Goal: Task Accomplishment & Management: Manage account settings

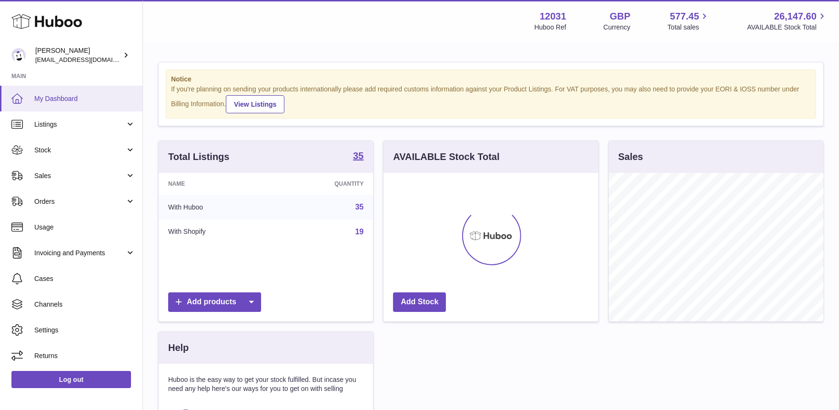
scroll to position [148, 215]
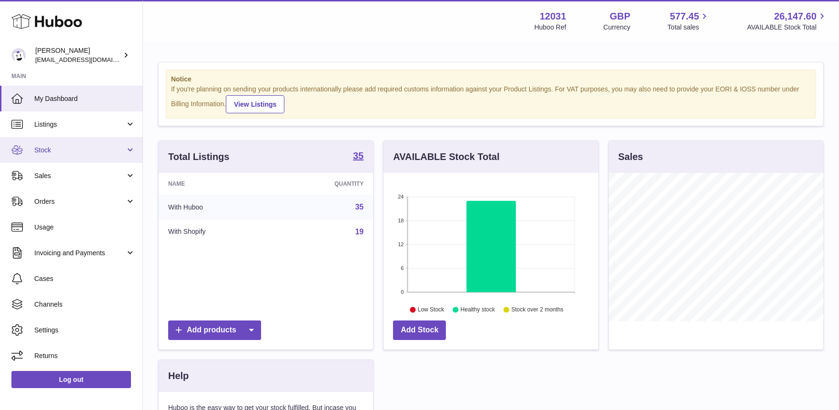
click at [54, 156] on link "Stock" at bounding box center [71, 150] width 142 height 26
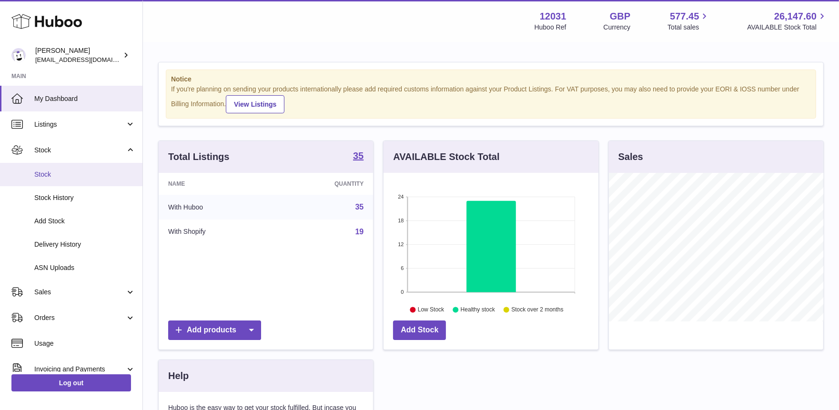
click at [54, 175] on span "Stock" at bounding box center [84, 174] width 101 height 9
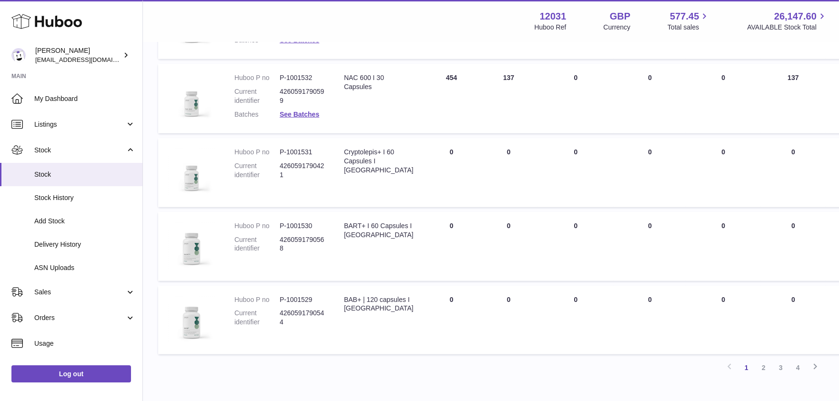
scroll to position [628, 0]
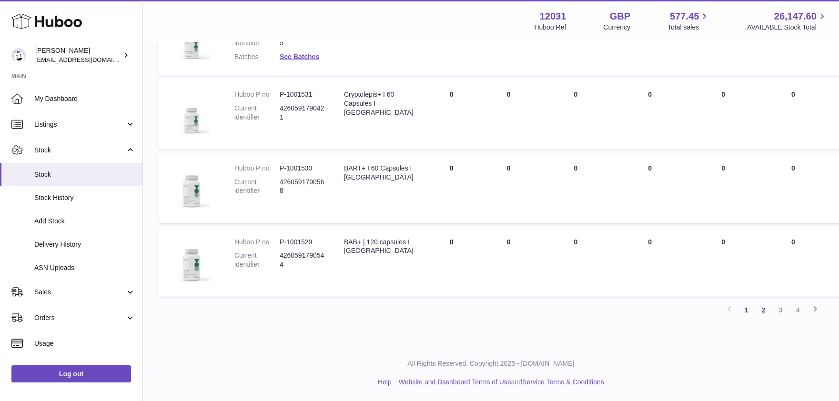
click at [766, 310] on link "2" at bounding box center [763, 310] width 17 height 17
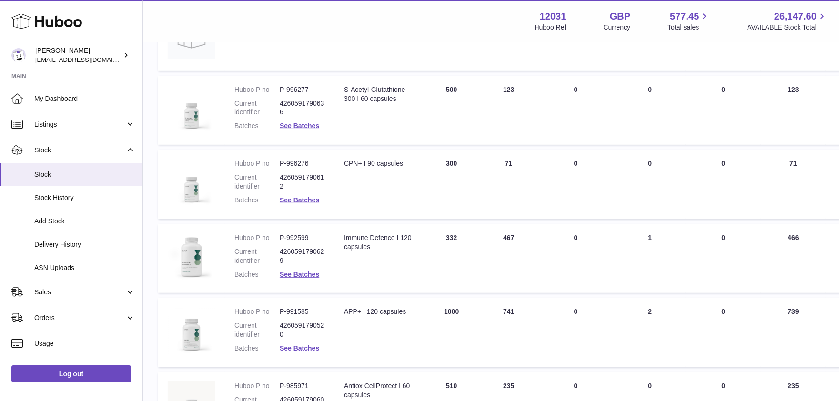
scroll to position [442, 0]
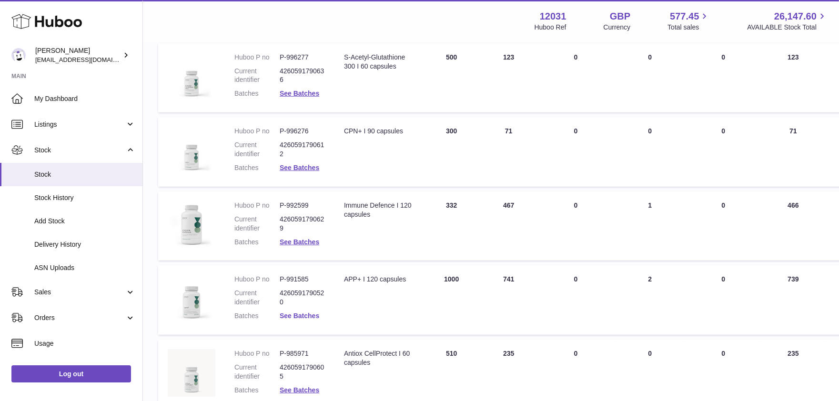
click at [295, 315] on link "See Batches" at bounding box center [300, 316] width 40 height 8
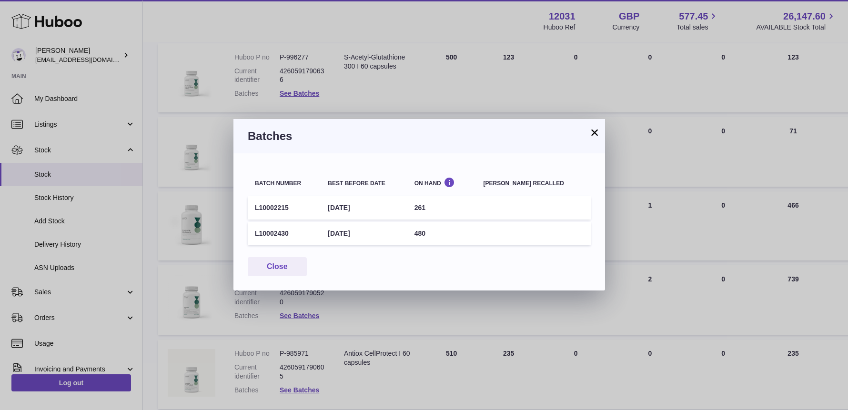
click at [596, 131] on button "×" at bounding box center [594, 132] width 11 height 11
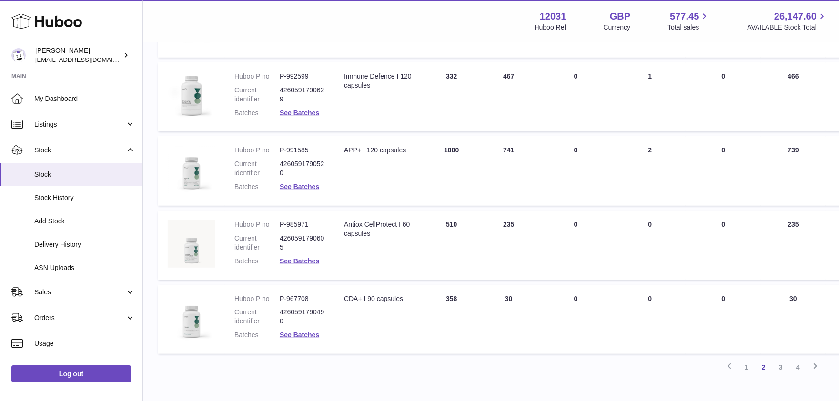
scroll to position [571, 0]
click at [780, 369] on link "3" at bounding box center [780, 367] width 17 height 17
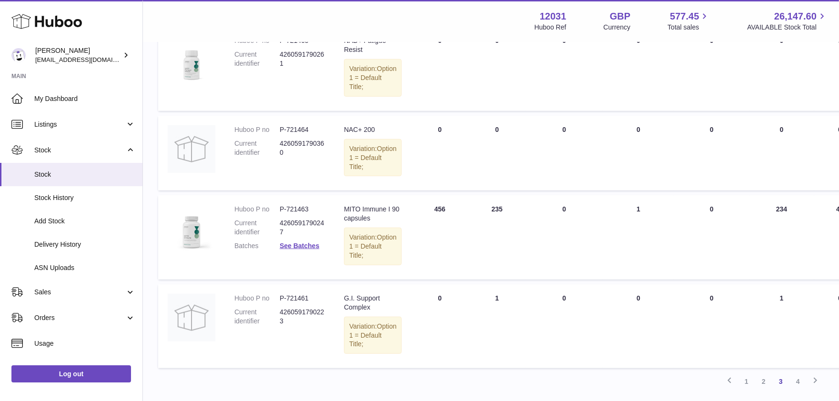
scroll to position [626, 0]
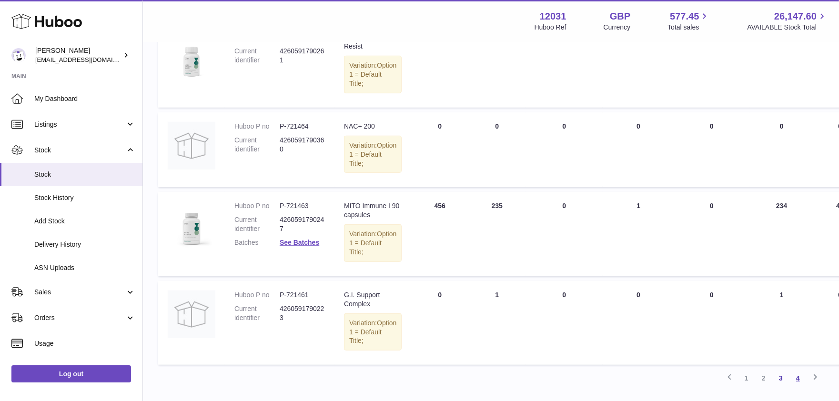
click at [798, 378] on link "4" at bounding box center [798, 378] width 17 height 17
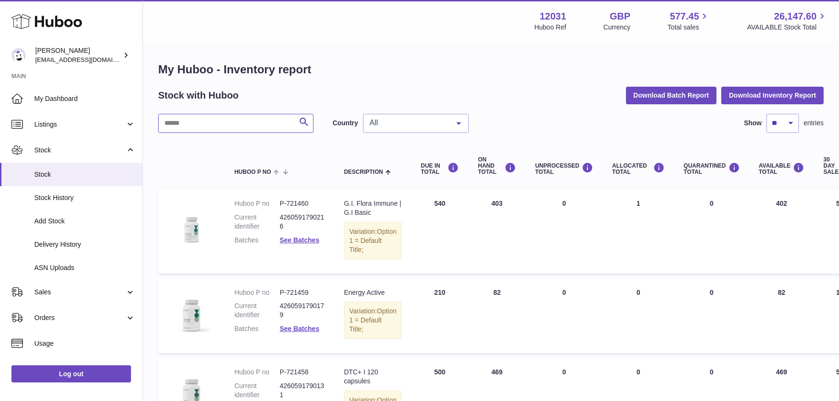
click at [219, 122] on input "text" at bounding box center [235, 123] width 155 height 19
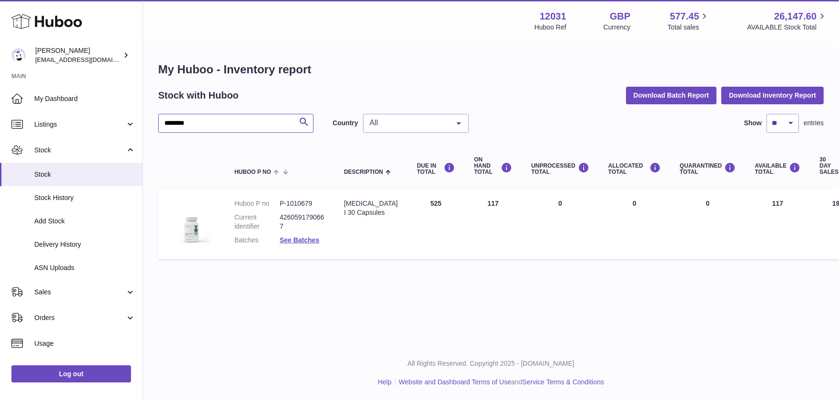
drag, startPoint x: 69, startPoint y: 123, endPoint x: -5, endPoint y: 123, distance: 73.4
click at [0, 123] on html ".st0{fill:#141414;}" at bounding box center [419, 200] width 839 height 401
type input "*******"
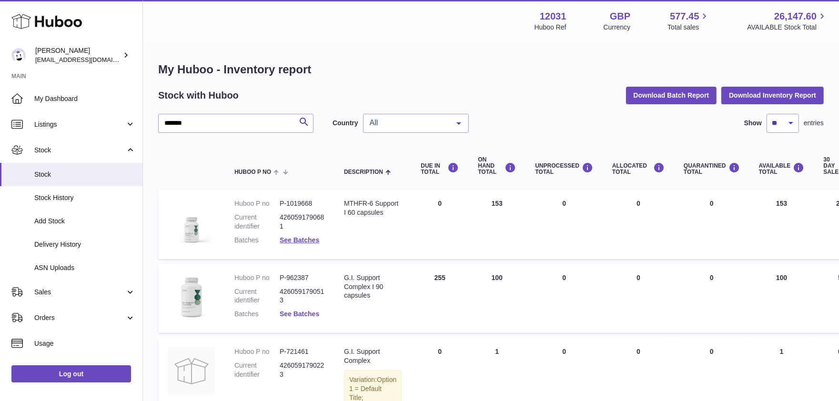
click at [297, 313] on link "See Batches" at bounding box center [300, 314] width 40 height 8
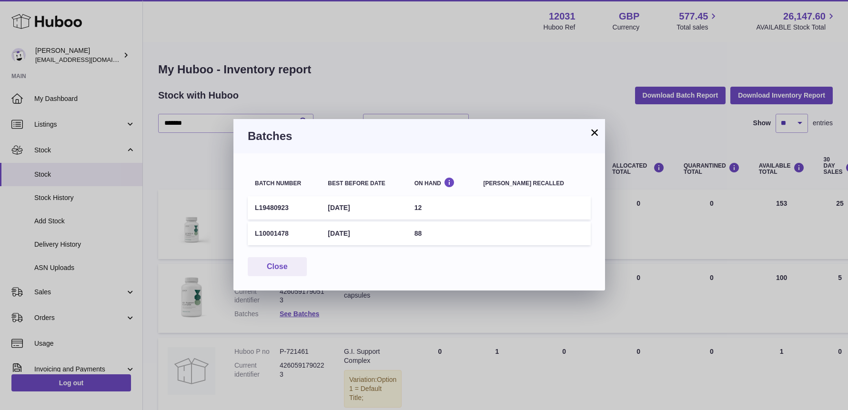
drag, startPoint x: 290, startPoint y: 208, endPoint x: 253, endPoint y: 204, distance: 37.4
click at [253, 204] on td "L19480923" at bounding box center [284, 207] width 73 height 23
click at [591, 137] on button "×" at bounding box center [594, 132] width 11 height 11
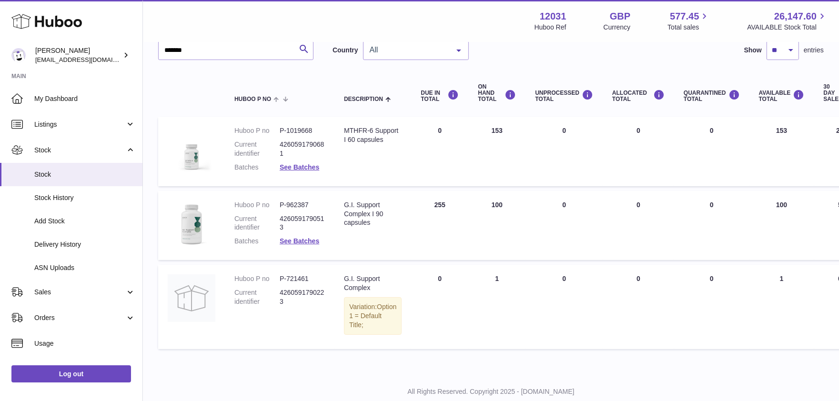
scroll to position [100, 0]
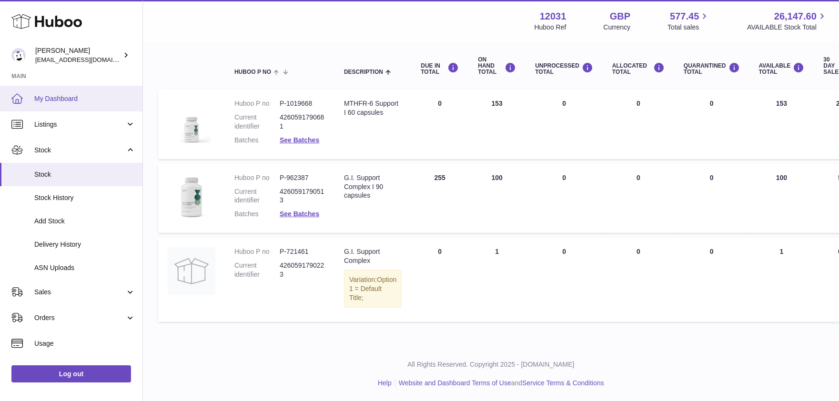
click at [98, 103] on link "My Dashboard" at bounding box center [71, 99] width 142 height 26
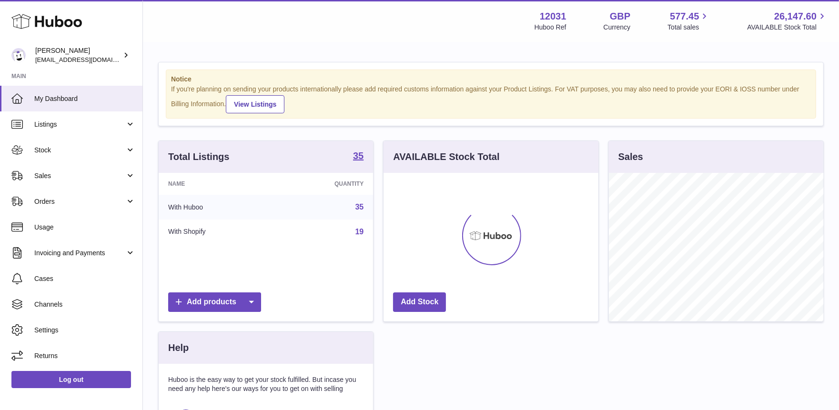
scroll to position [148, 215]
